Goal: Task Accomplishment & Management: Complete application form

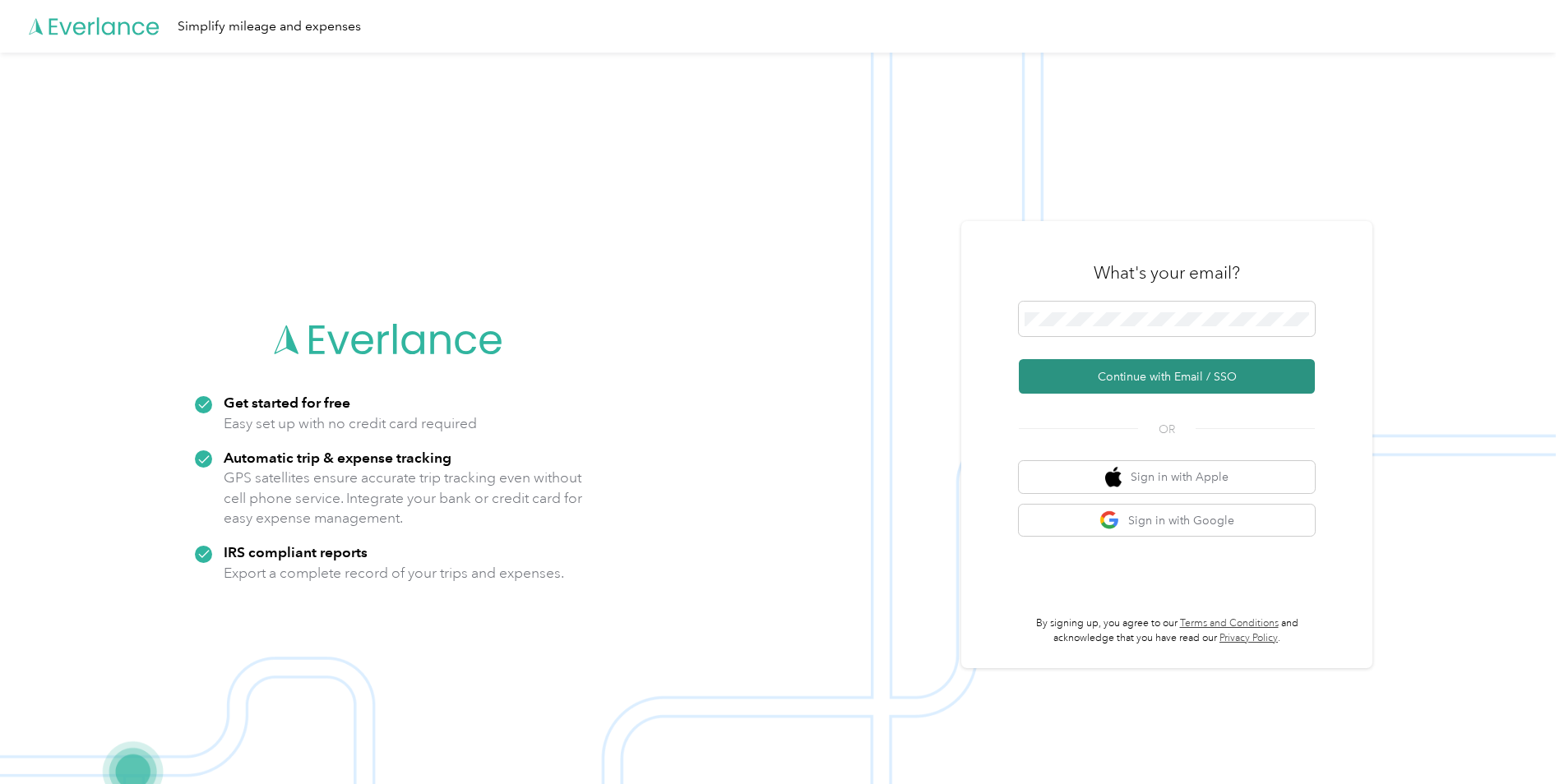
click at [1144, 377] on button "Continue with Email / SSO" at bounding box center [1166, 377] width 296 height 34
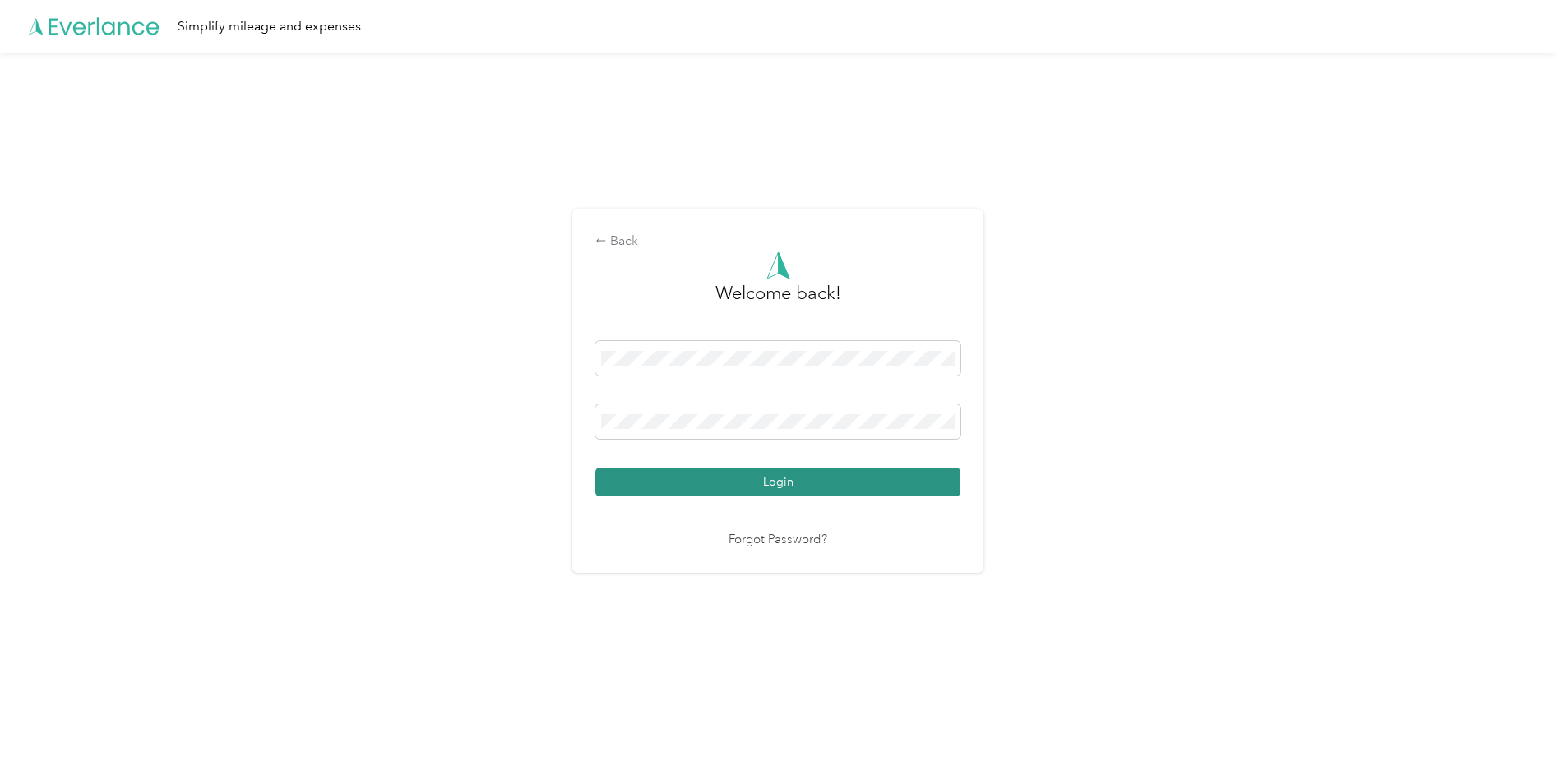
click at [620, 484] on button "Login" at bounding box center [778, 482] width 365 height 29
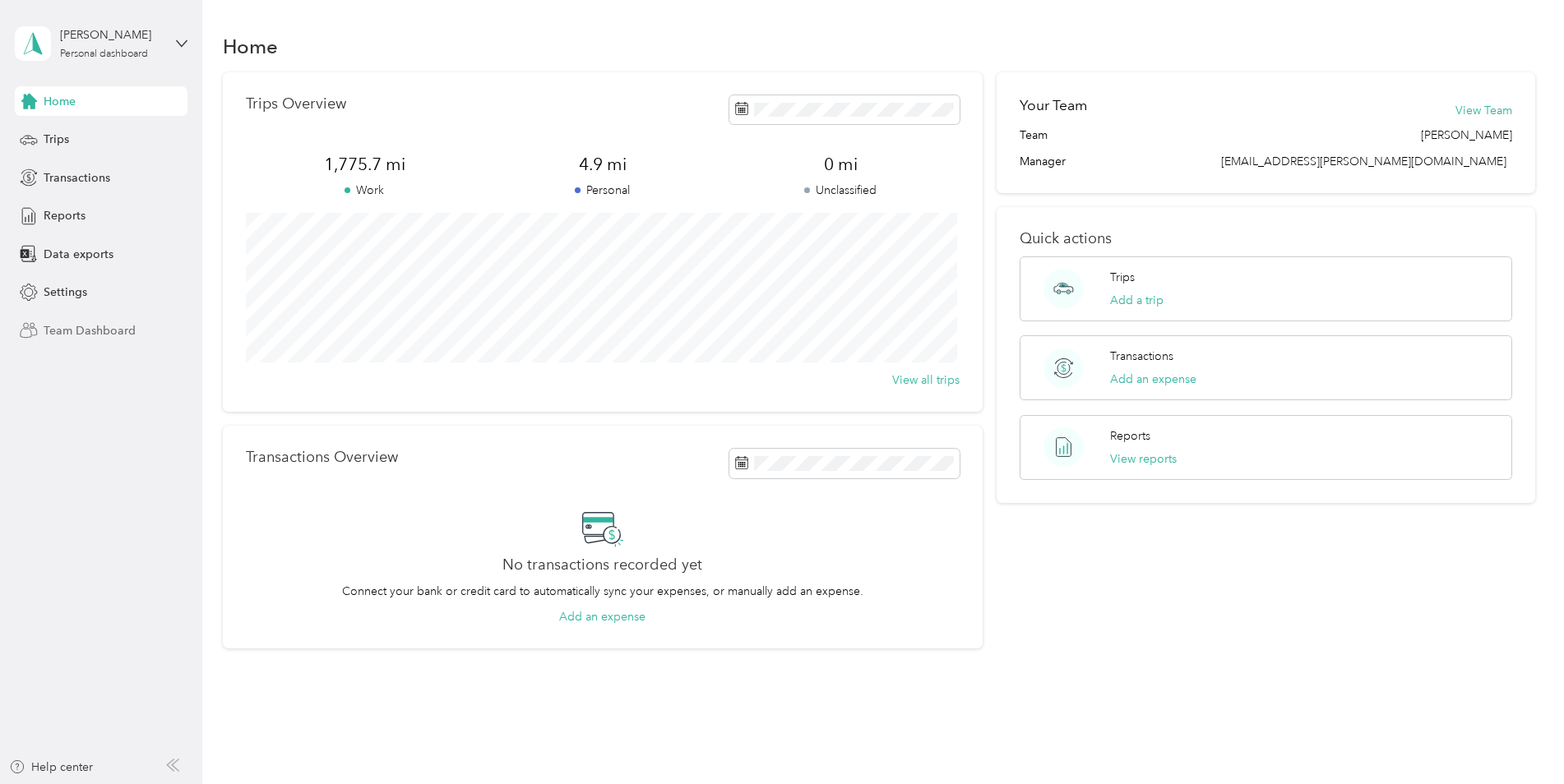
click at [96, 329] on span "Team Dashboard" at bounding box center [90, 331] width 92 height 17
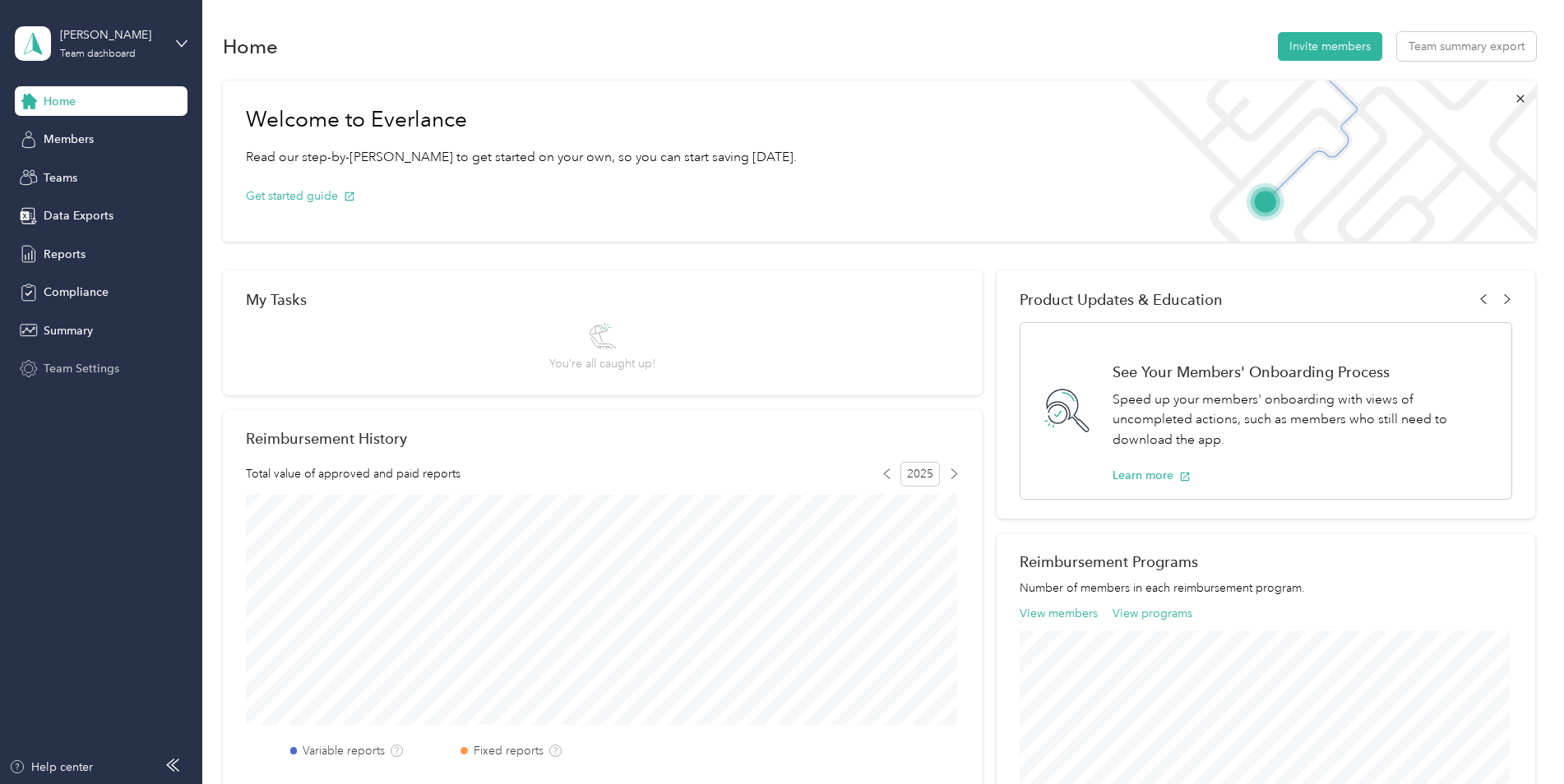
click at [76, 371] on span "Team Settings" at bounding box center [81, 368] width 76 height 17
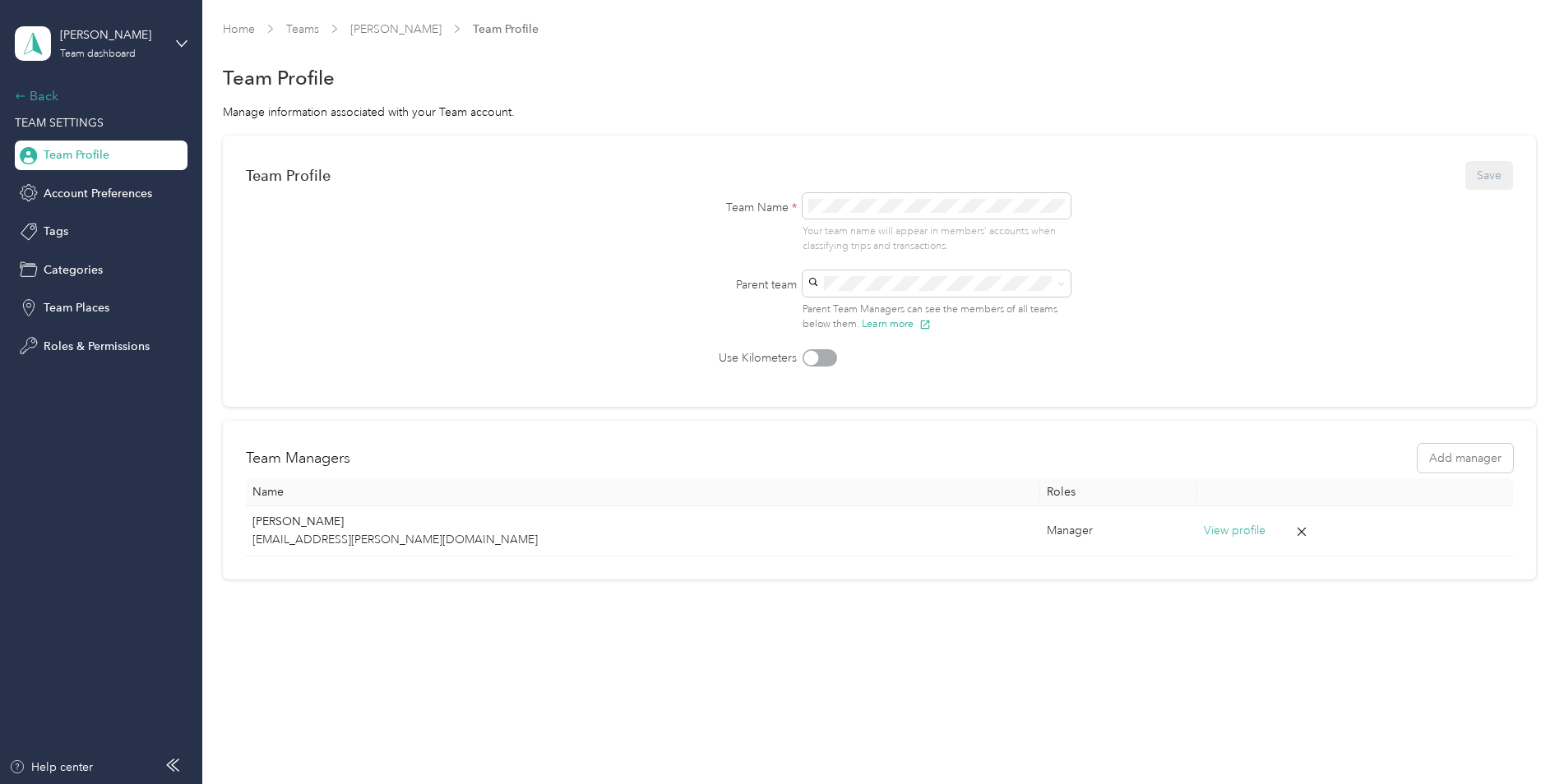
click at [34, 93] on div "Back" at bounding box center [97, 96] width 165 height 20
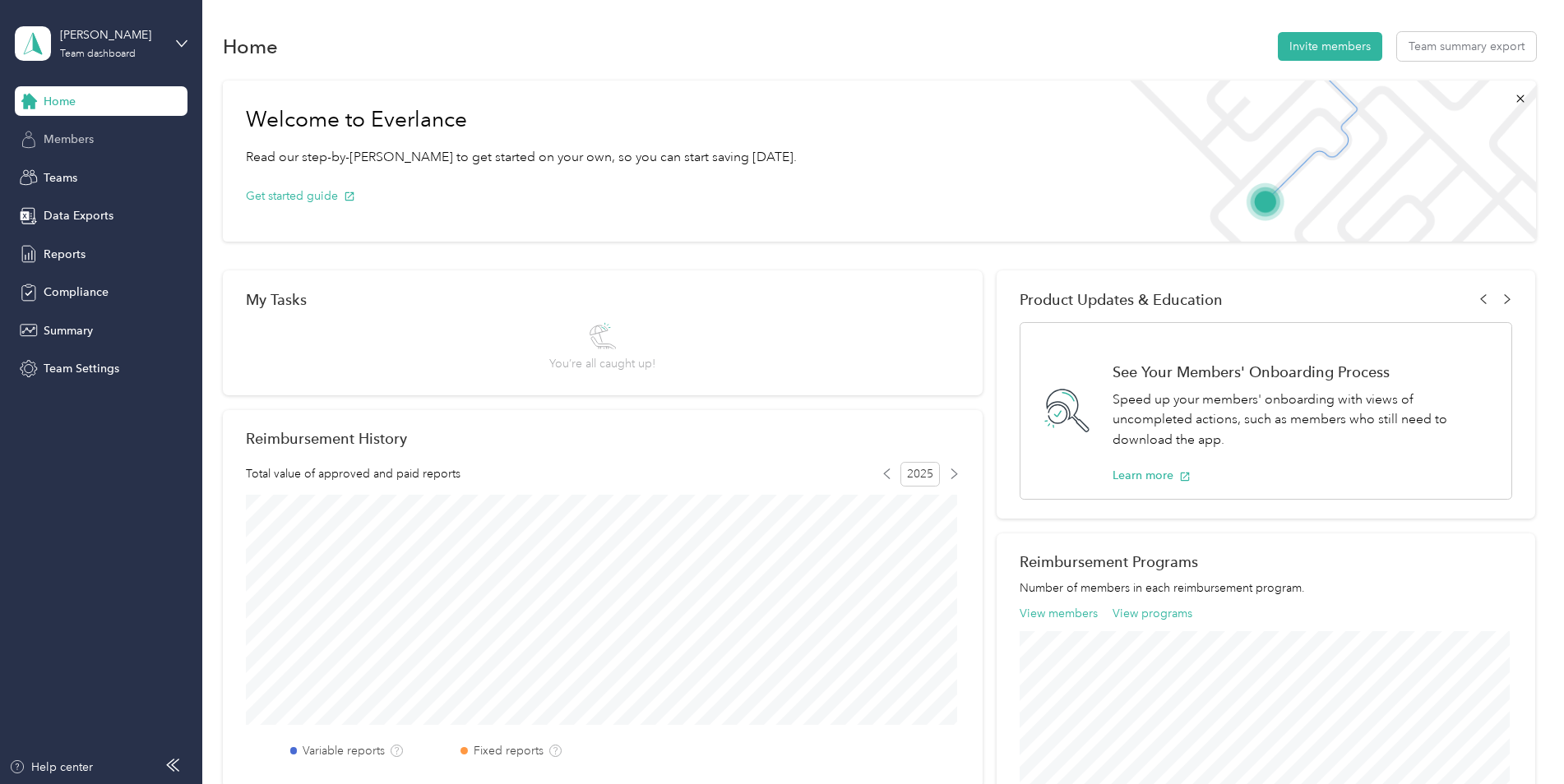
click at [60, 138] on span "Members" at bounding box center [69, 140] width 50 height 17
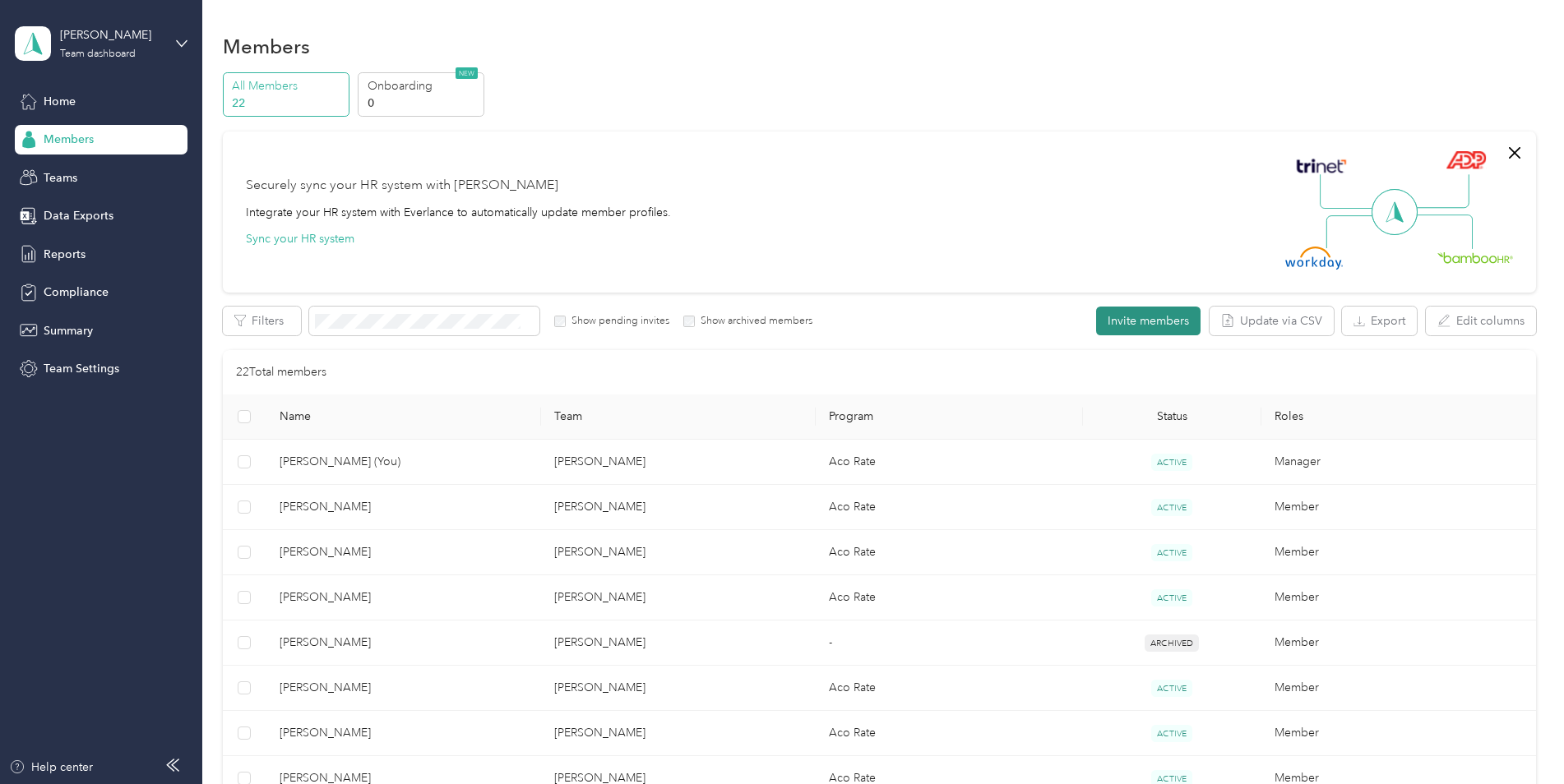
click at [1158, 318] on button "Invite members" at bounding box center [1148, 321] width 104 height 29
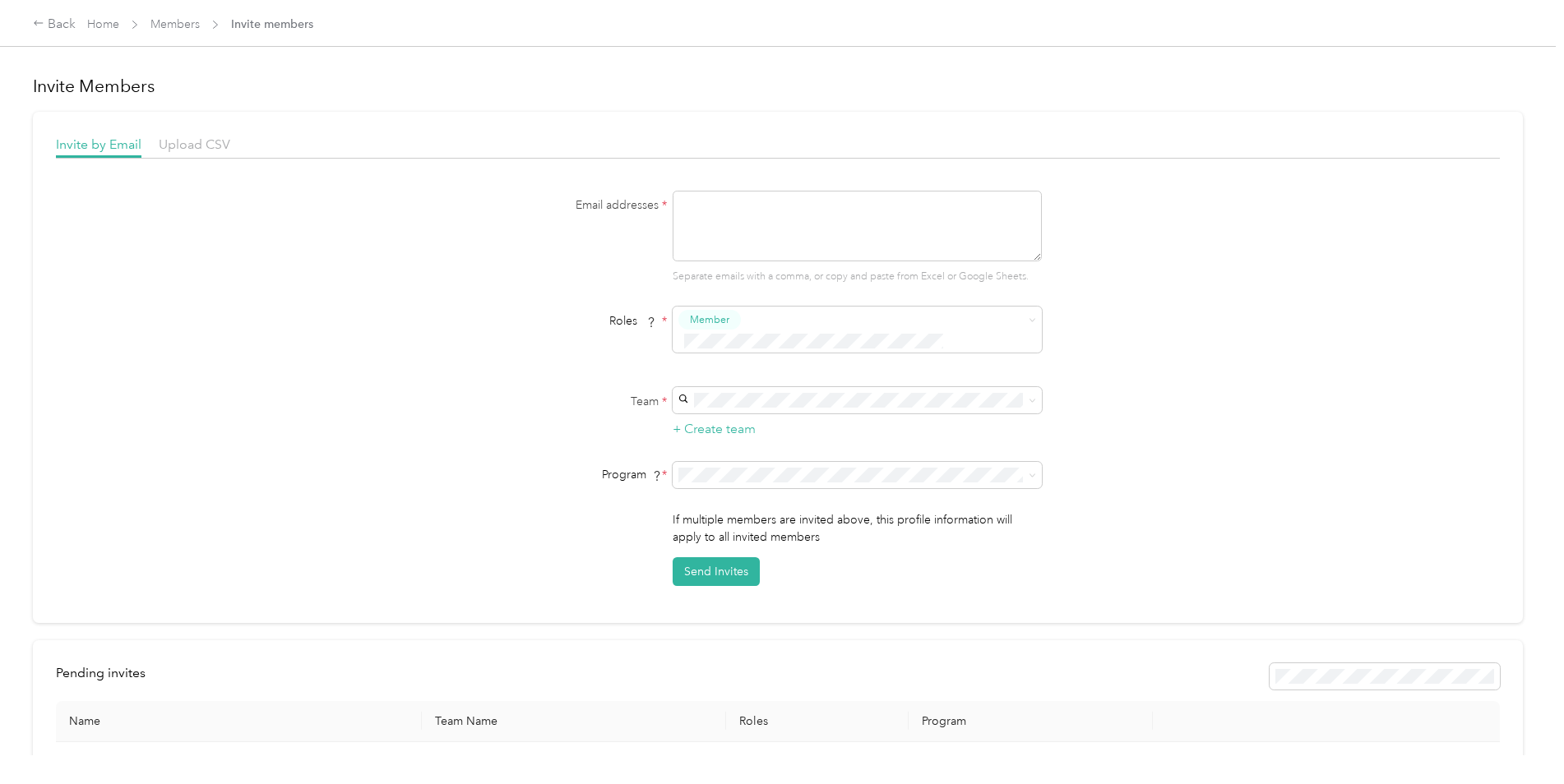
click at [711, 408] on span "[PERSON_NAME]" at bounding box center [727, 408] width 91 height 14
click at [708, 516] on div "Aco Rate (CPM)" at bounding box center [855, 512] width 346 height 17
click at [673, 205] on textarea at bounding box center [857, 226] width 369 height 71
click at [536, 363] on form "Email addresses * [EMAIL_ADDRESS][PERSON_NAME][DOMAIN_NAME] Separate emails wit…" at bounding box center [778, 387] width 633 height 395
click at [705, 557] on button "Send Invites" at bounding box center [716, 572] width 87 height 29
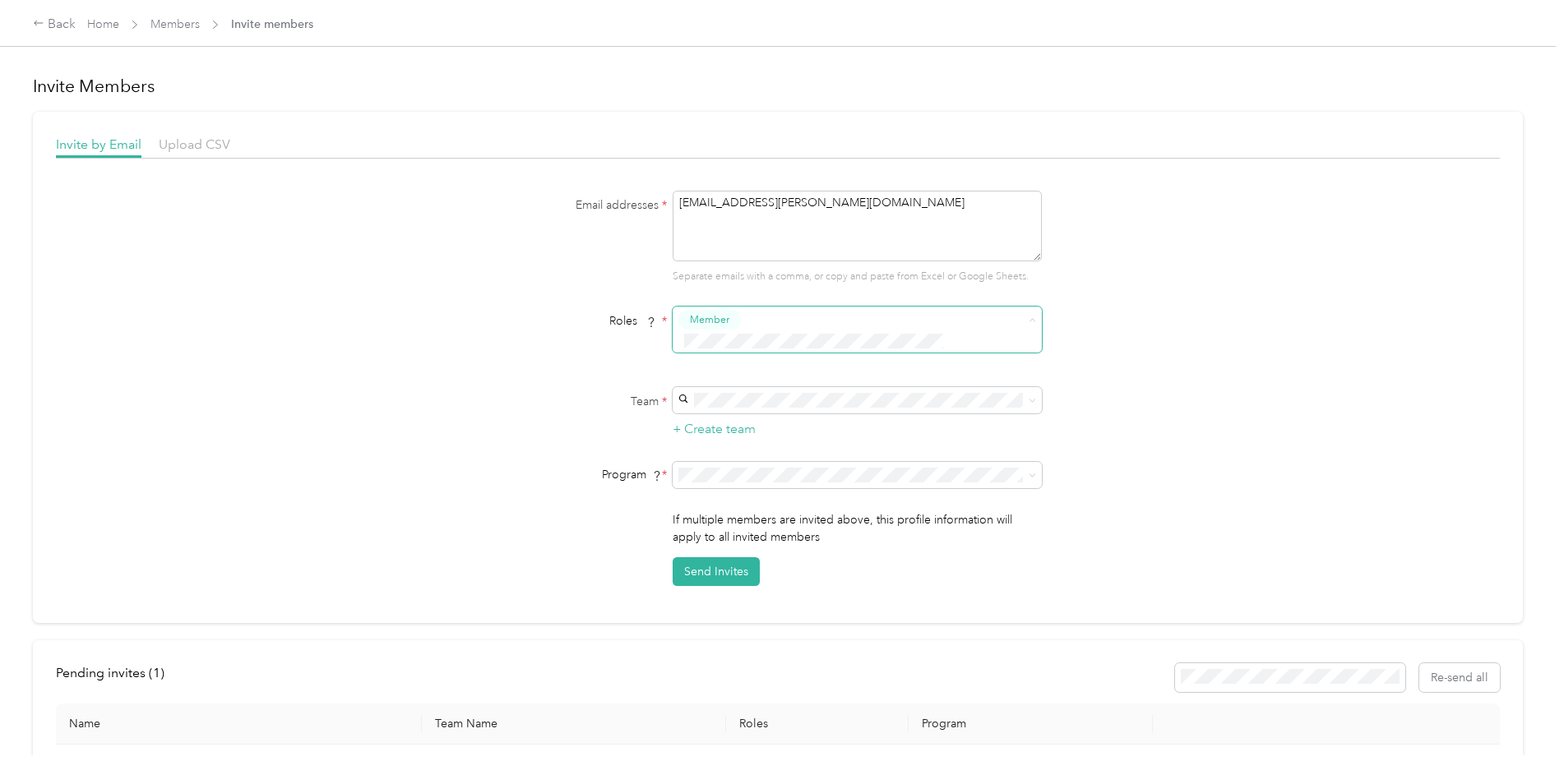
click at [707, 354] on button "Member" at bounding box center [713, 350] width 62 height 20
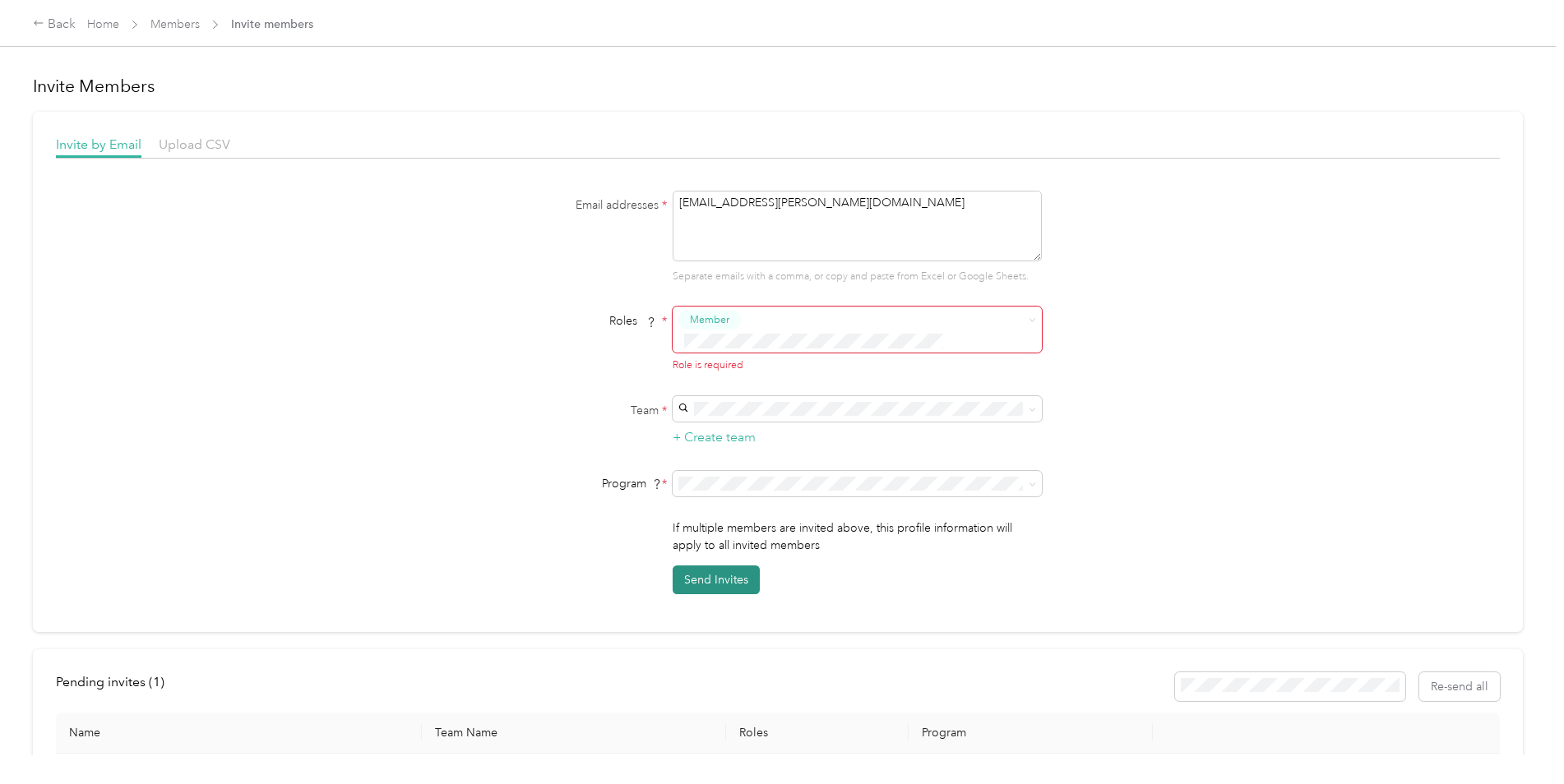
click at [730, 565] on button "Send Invites" at bounding box center [716, 579] width 87 height 29
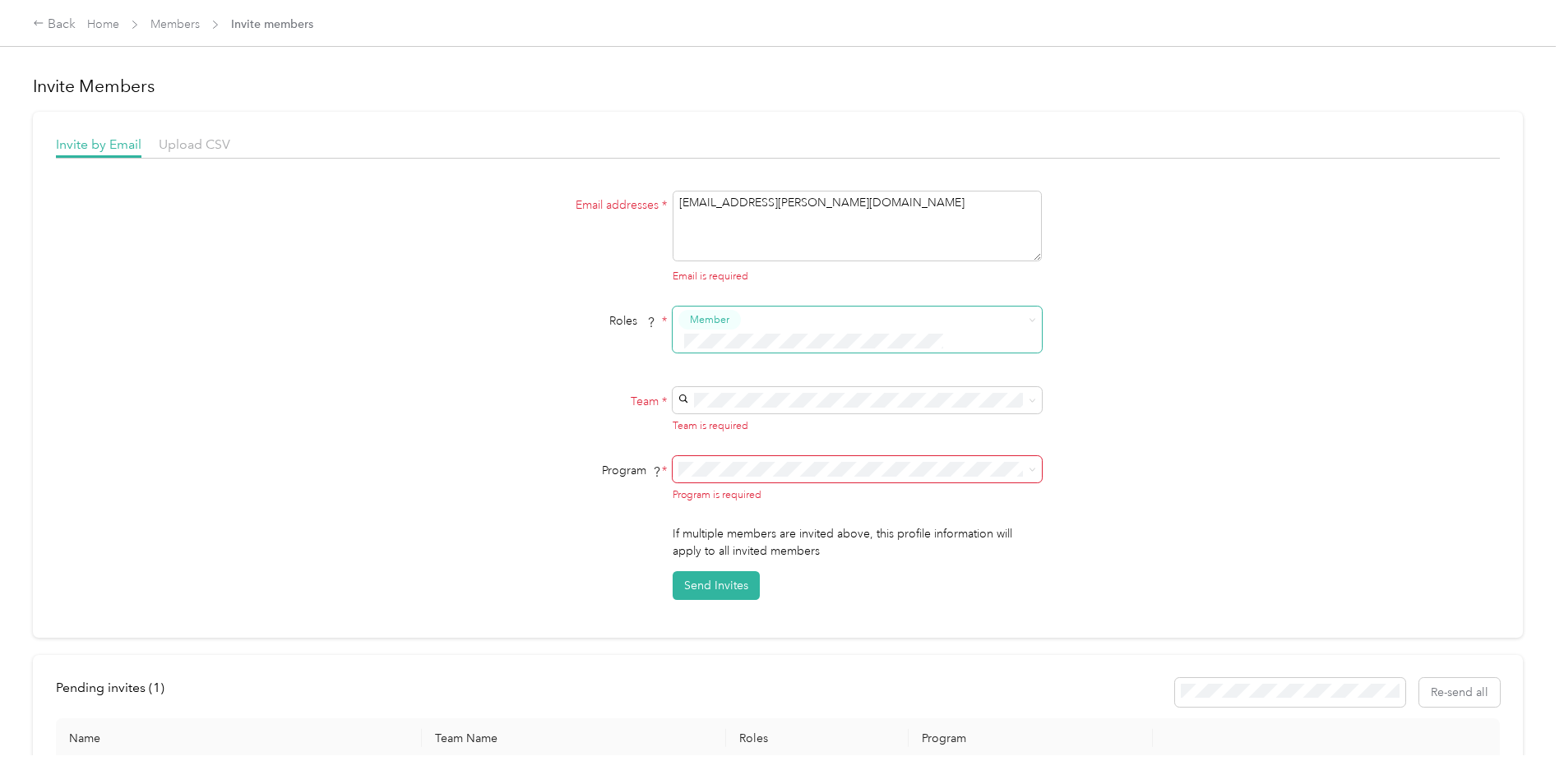
click at [710, 418] on div "[PERSON_NAME] [PERSON_NAME]" at bounding box center [855, 420] width 346 height 38
click at [715, 518] on li "Aco Rate (CPM)" at bounding box center [854, 511] width 369 height 29
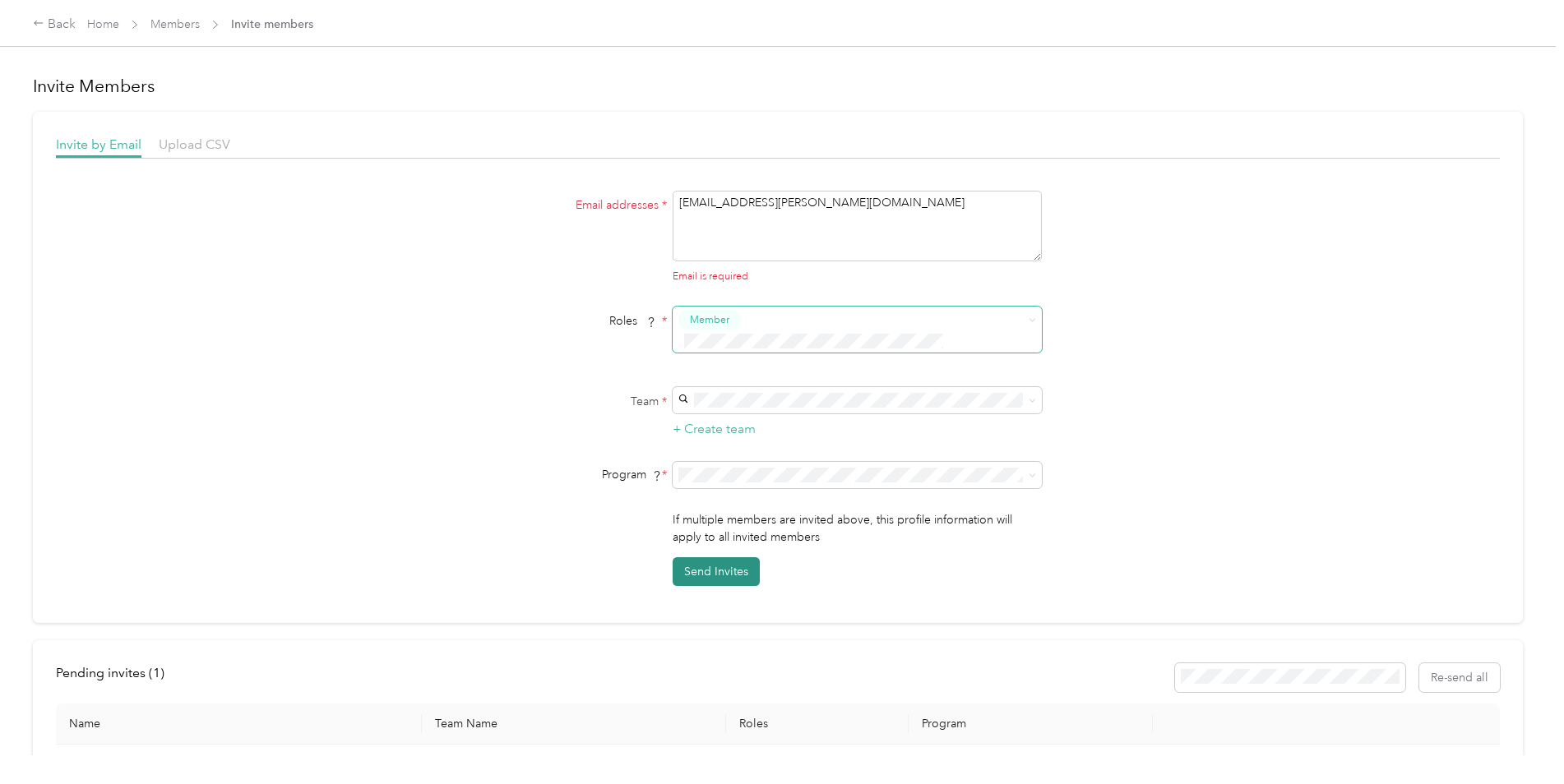
click at [723, 557] on button "Send Invites" at bounding box center [716, 572] width 87 height 29
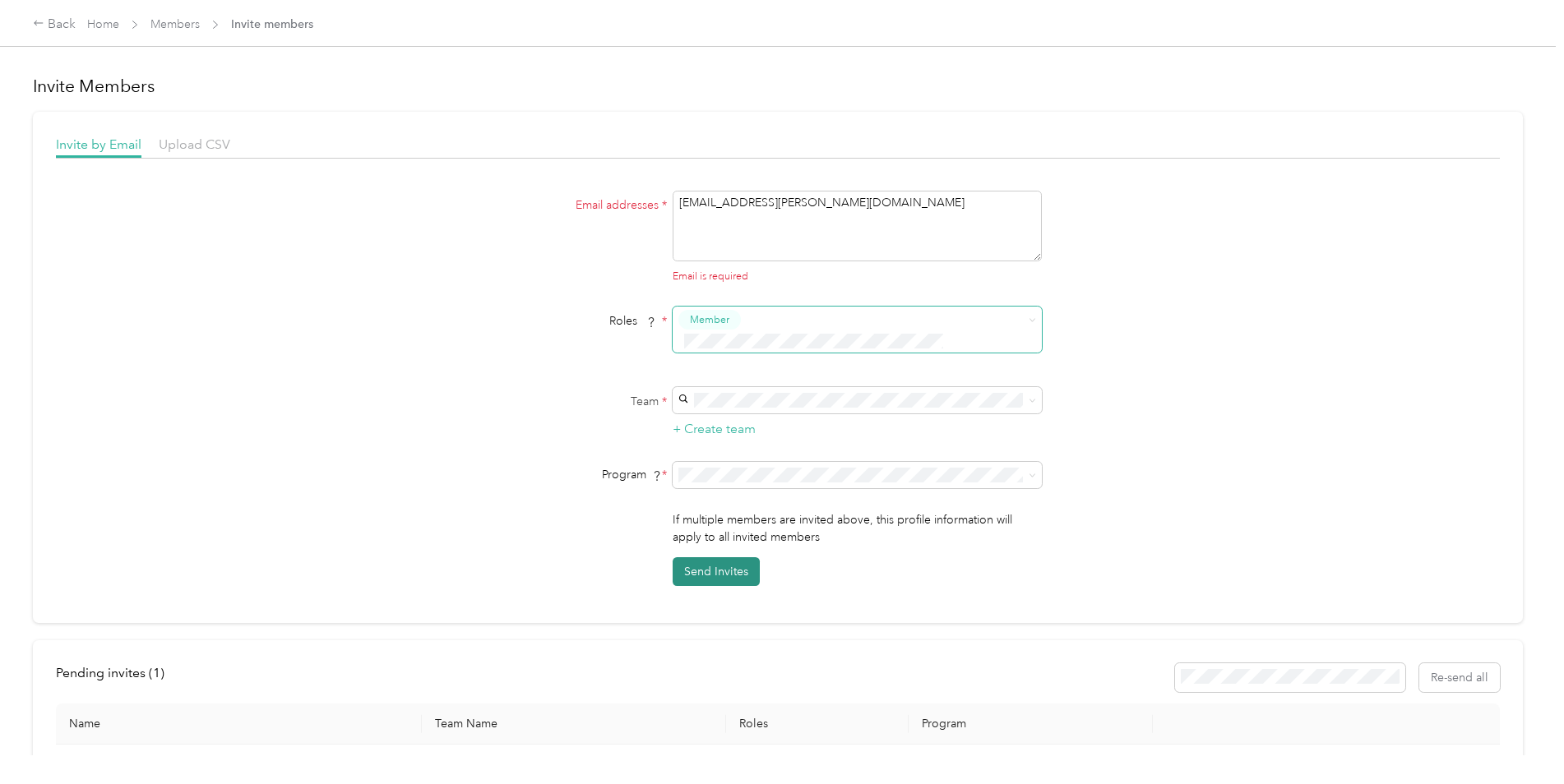
click at [723, 557] on button "Send Invites" at bounding box center [716, 572] width 87 height 29
click at [811, 202] on textarea "[EMAIL_ADDRESS][PERSON_NAME][DOMAIN_NAME]" at bounding box center [857, 226] width 369 height 71
click at [718, 557] on button "Send Invites" at bounding box center [716, 572] width 87 height 29
click at [699, 350] on span "Member" at bounding box center [713, 349] width 39 height 14
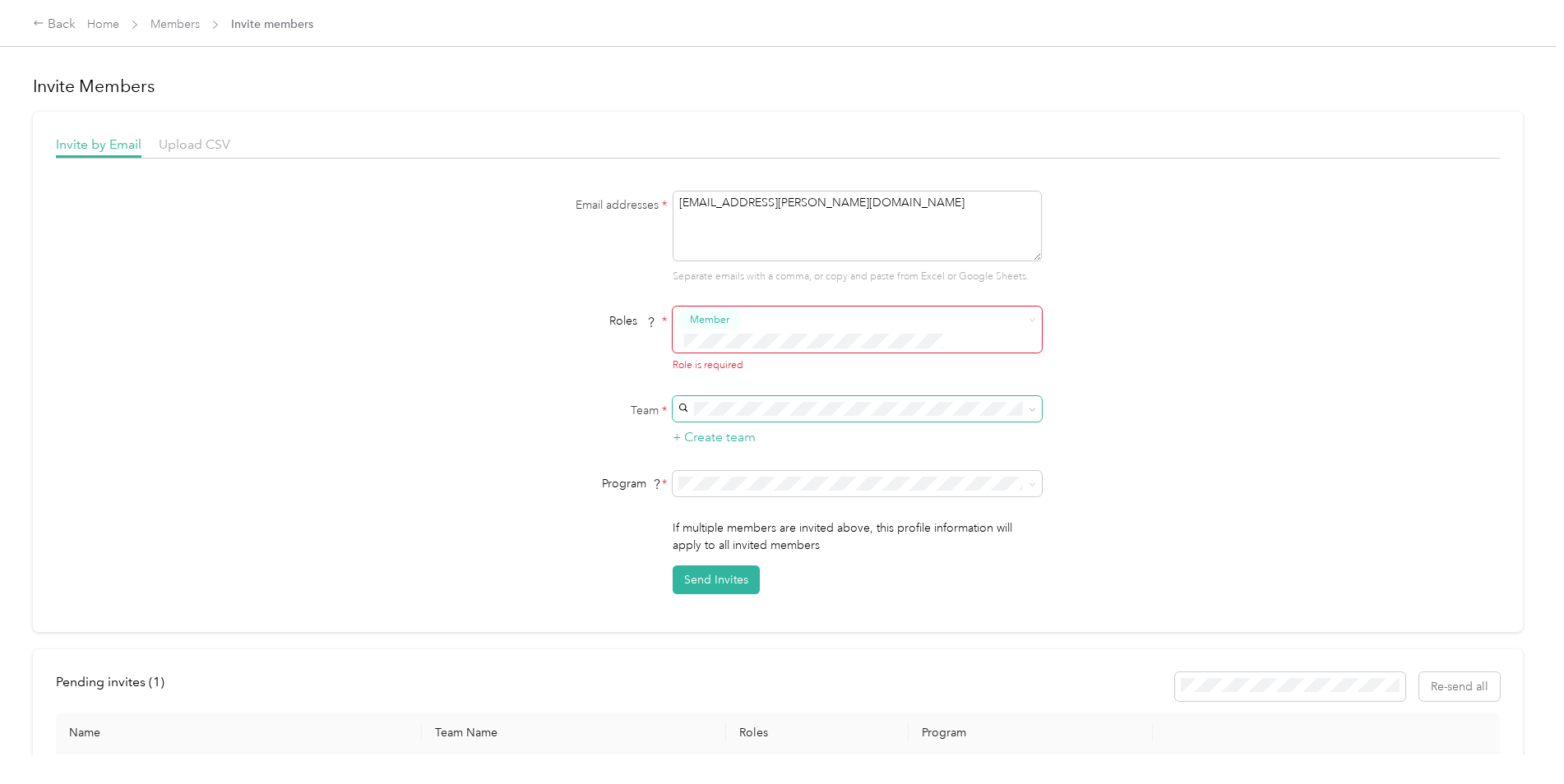
click at [1033, 406] on icon at bounding box center [1032, 410] width 8 height 8
click at [699, 418] on span "[PERSON_NAME]" at bounding box center [727, 418] width 91 height 14
click at [1031, 477] on span at bounding box center [1032, 484] width 8 height 14
click at [1028, 481] on icon at bounding box center [1032, 485] width 8 height 8
click at [722, 521] on span "Aco Rate (CPM)" at bounding box center [722, 521] width 81 height 14
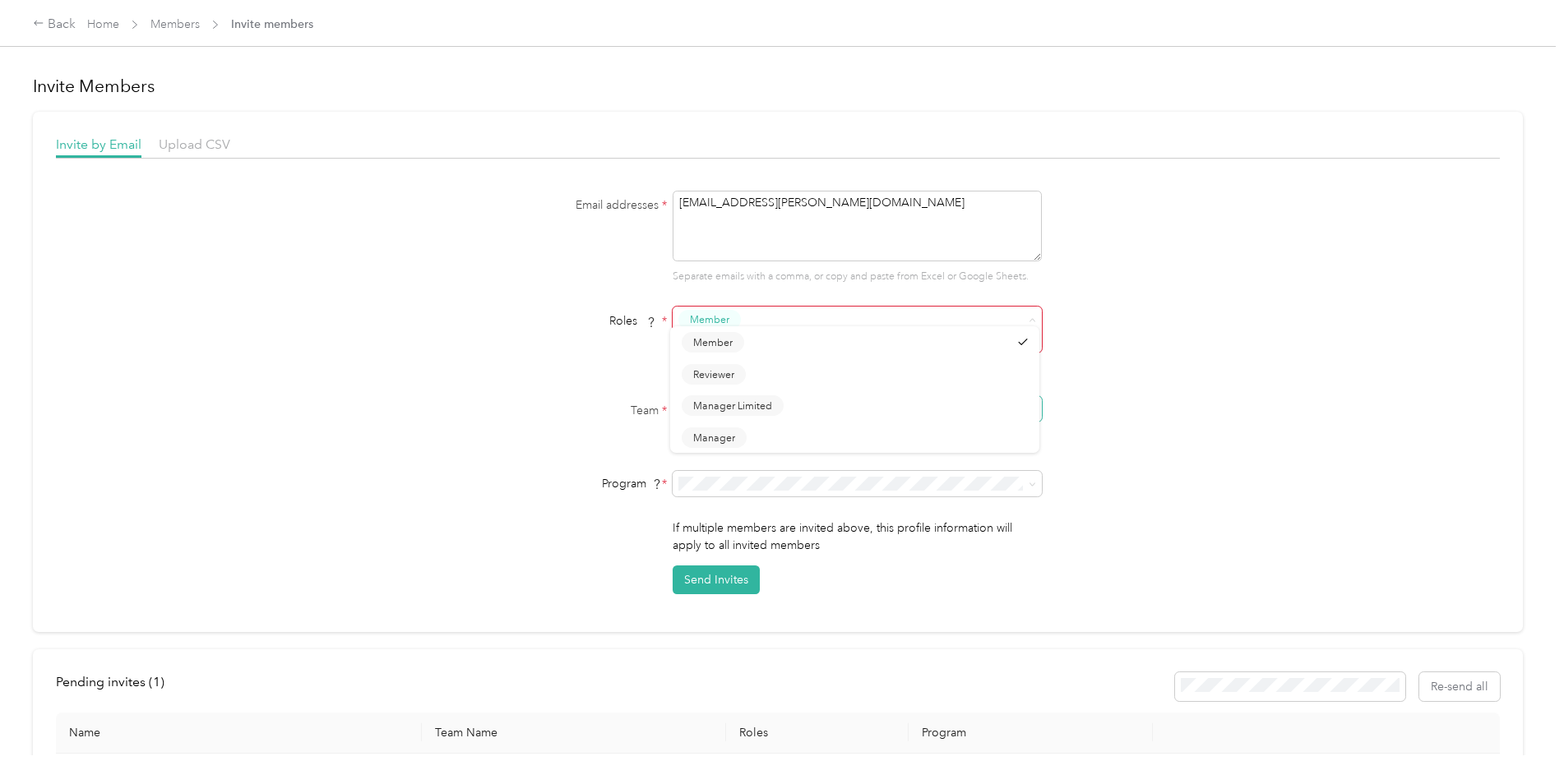
click at [739, 314] on div "Member" at bounding box center [847, 330] width 337 height 40
click at [722, 355] on button "Member" at bounding box center [713, 350] width 62 height 20
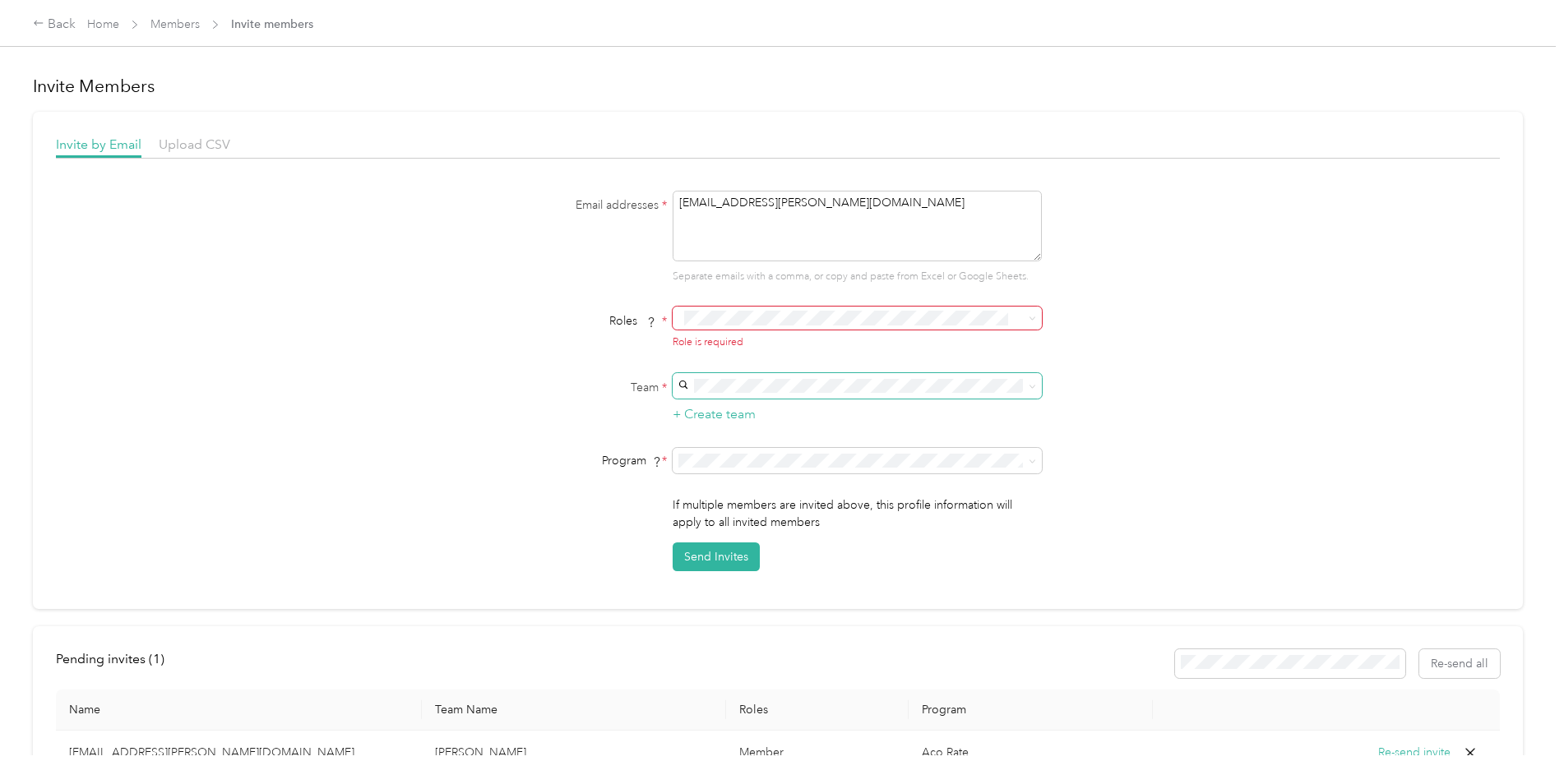
click at [710, 346] on span "Member" at bounding box center [713, 347] width 39 height 14
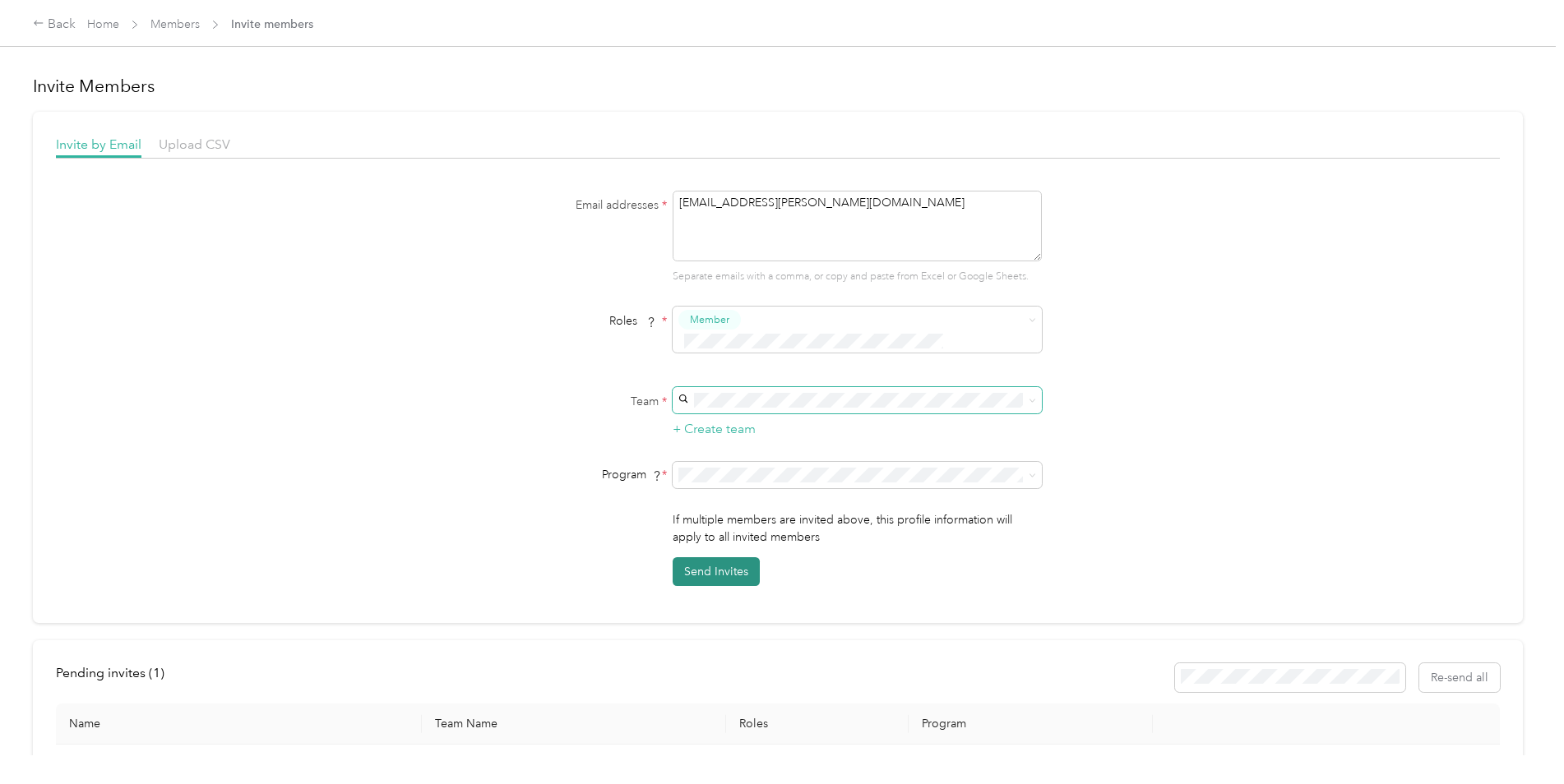
click at [725, 557] on button "Send Invites" at bounding box center [716, 572] width 87 height 29
click at [816, 204] on textarea "[EMAIL_ADDRESS][PERSON_NAME][DOMAIN_NAME]" at bounding box center [857, 226] width 369 height 71
type textarea "[EMAIL_ADDRESS][PERSON_NAME][DOMAIN_NAME]"
click at [711, 323] on span "Member" at bounding box center [709, 319] width 39 height 14
click at [711, 348] on span "Member" at bounding box center [713, 349] width 39 height 14
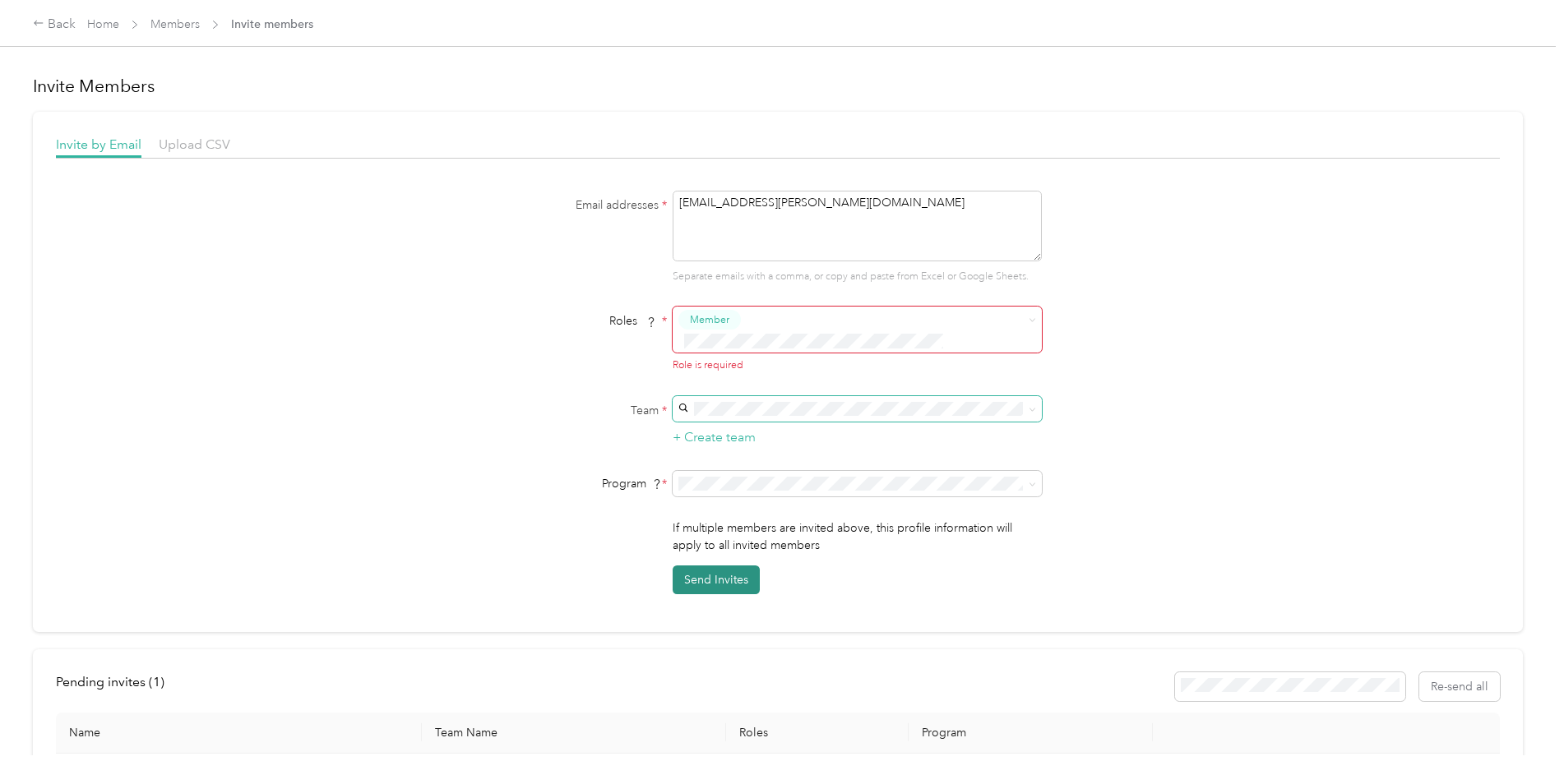
click at [725, 565] on button "Send Invites" at bounding box center [716, 579] width 87 height 29
